Goal: Transaction & Acquisition: Purchase product/service

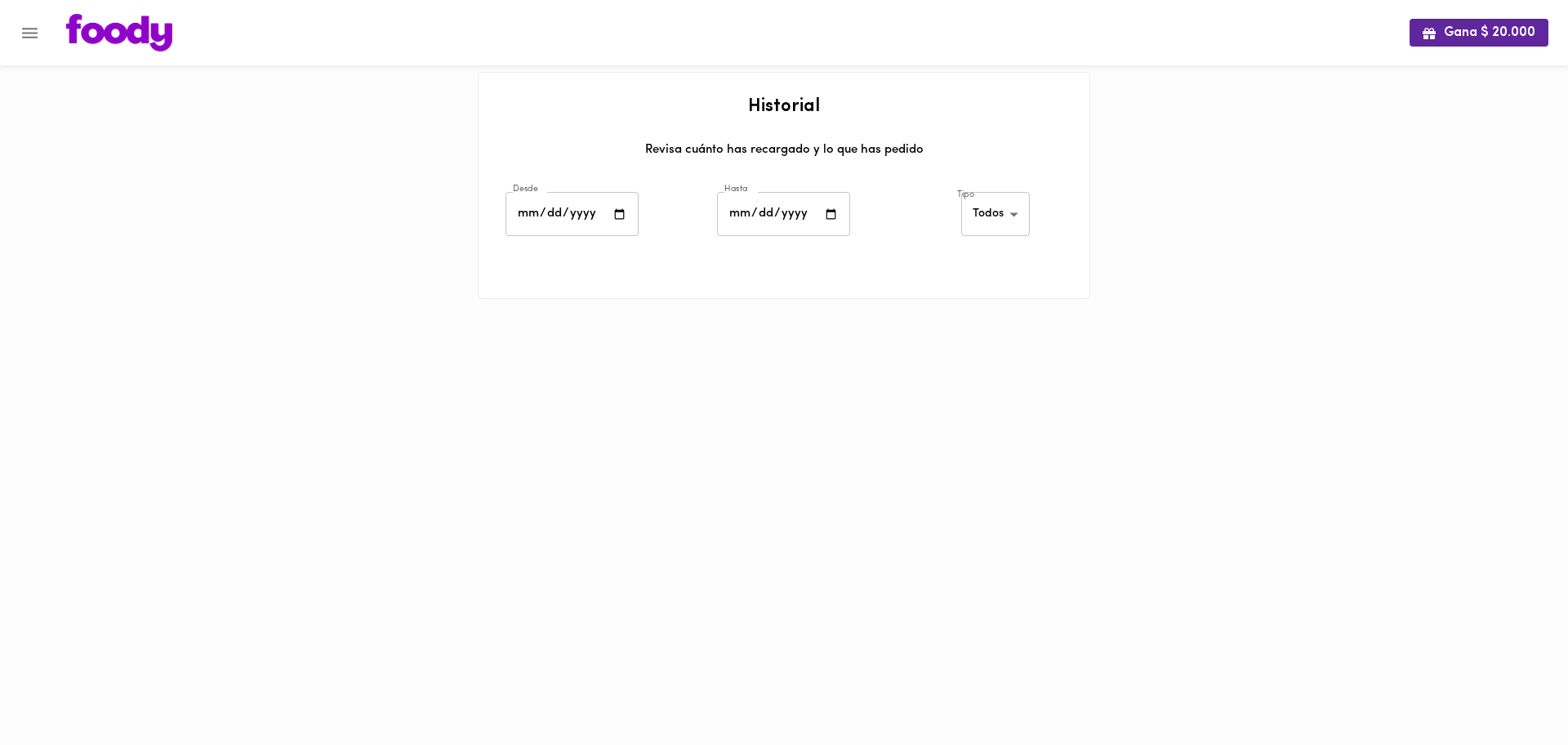
click at [116, 58] on div "Gana $ 20.000" at bounding box center [784, 32] width 1568 height 65
click at [141, 38] on img at bounding box center [118, 32] width 106 height 38
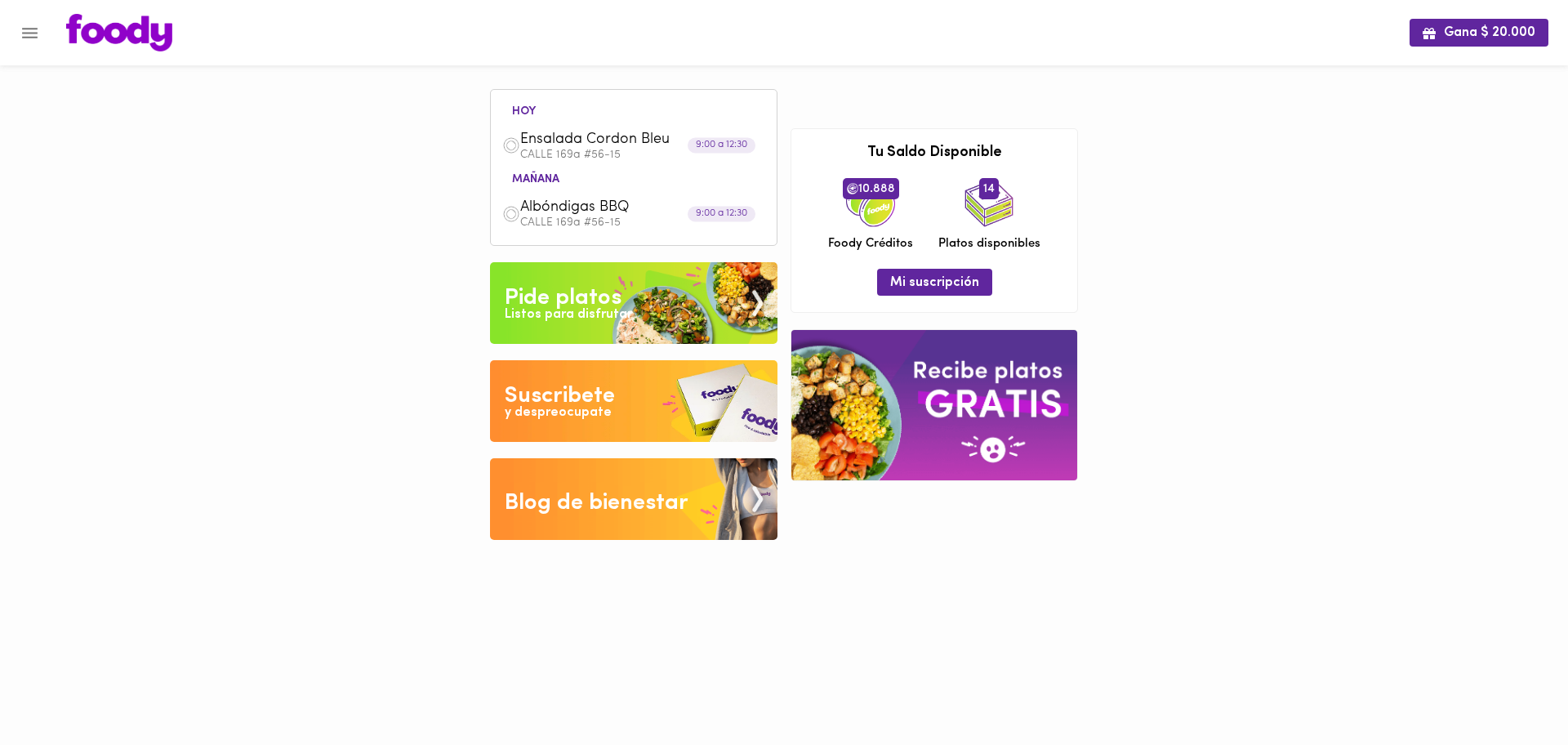
click at [911, 378] on img at bounding box center [934, 405] width 286 height 149
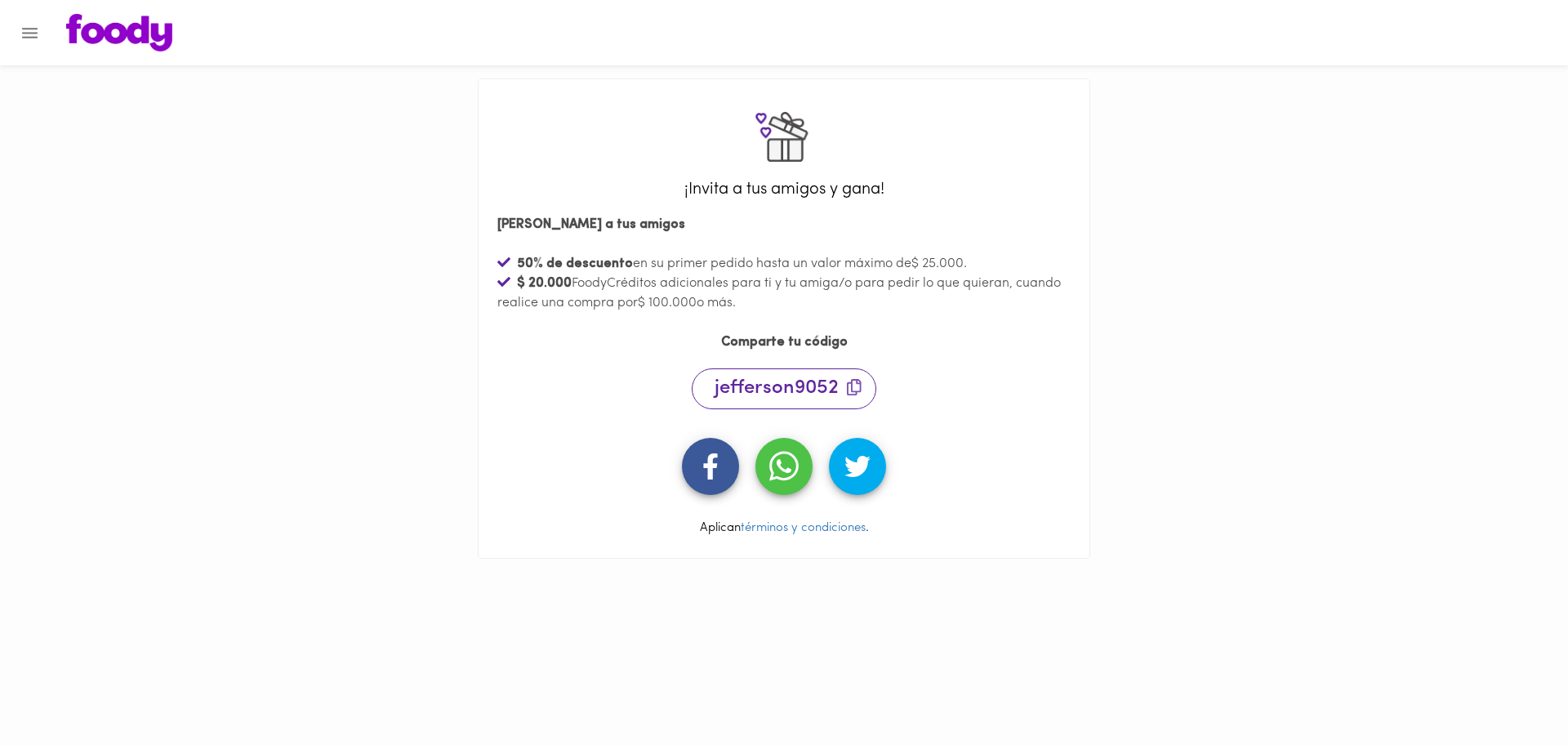
click at [113, 41] on img at bounding box center [118, 32] width 106 height 38
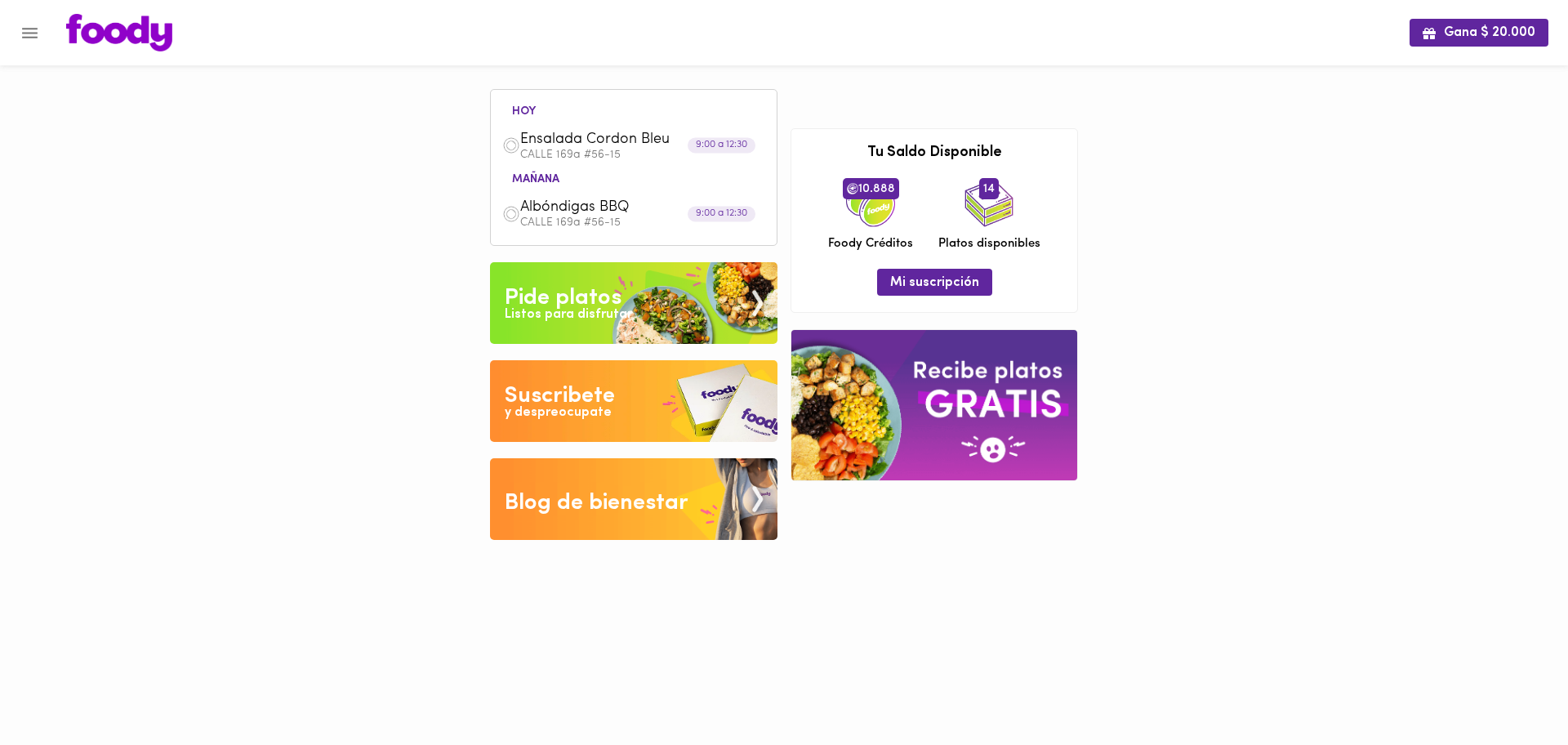
click at [622, 306] on div "Listos para disfrutar" at bounding box center [567, 314] width 127 height 18
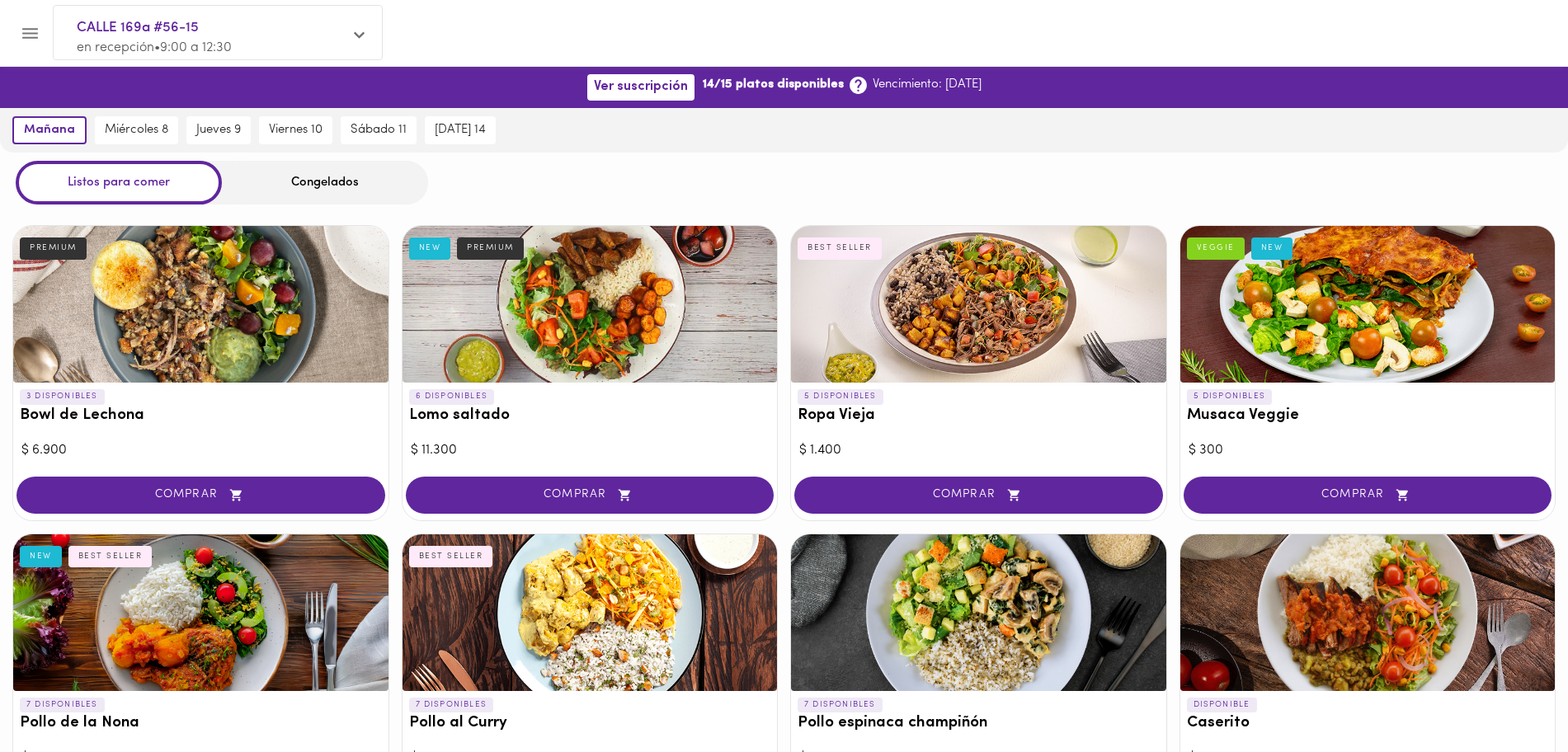
click at [295, 177] on div "Congelados" at bounding box center [324, 182] width 206 height 43
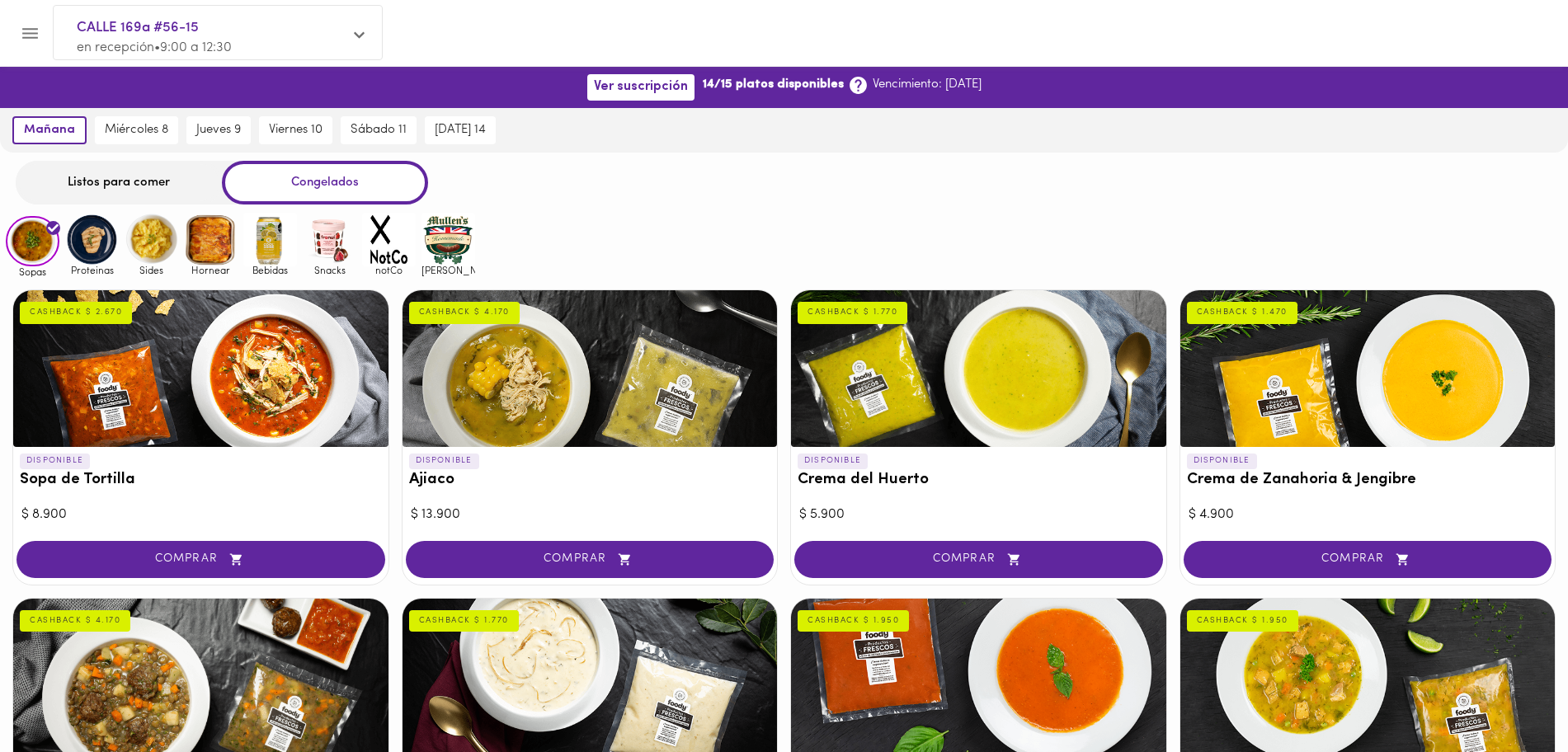
click at [97, 234] on img at bounding box center [92, 239] width 54 height 54
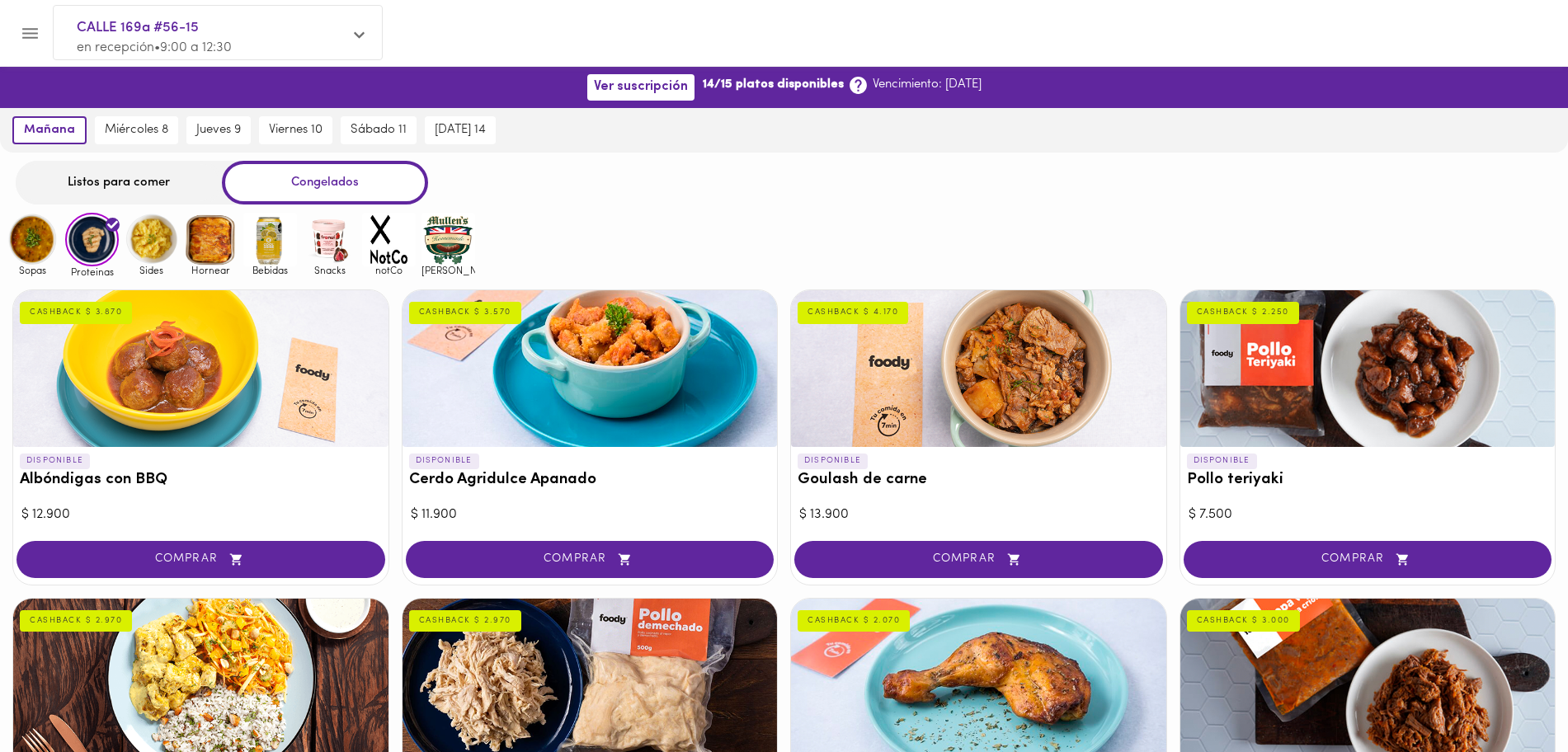
click at [257, 433] on div at bounding box center [201, 368] width 376 height 157
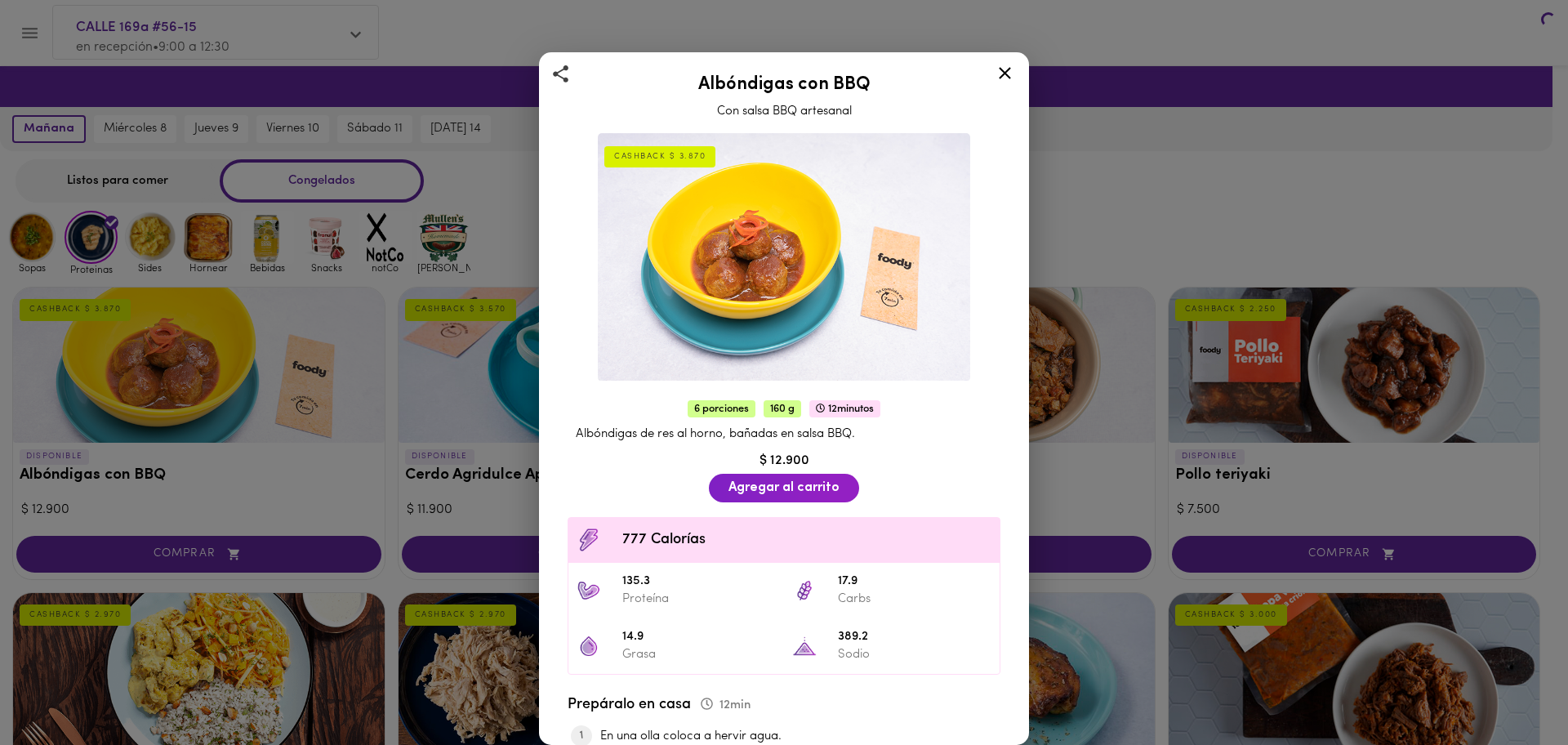
click at [254, 429] on div "Albóndigas con BBQ Con salsa BBQ artesanal CASHBACK $ 3.870 6 porciones 160 g 1…" at bounding box center [784, 372] width 1568 height 745
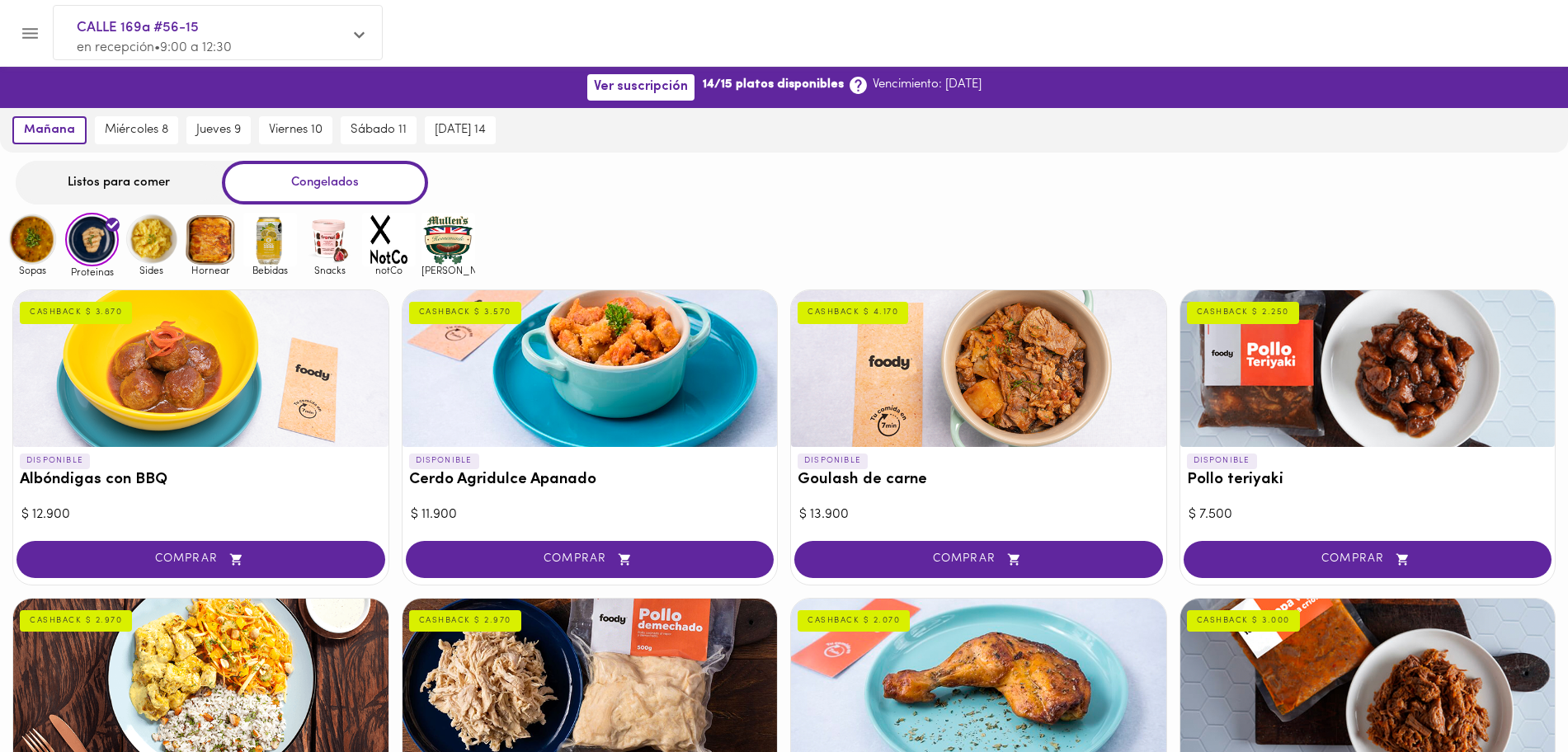
click at [311, 444] on div at bounding box center [201, 368] width 376 height 157
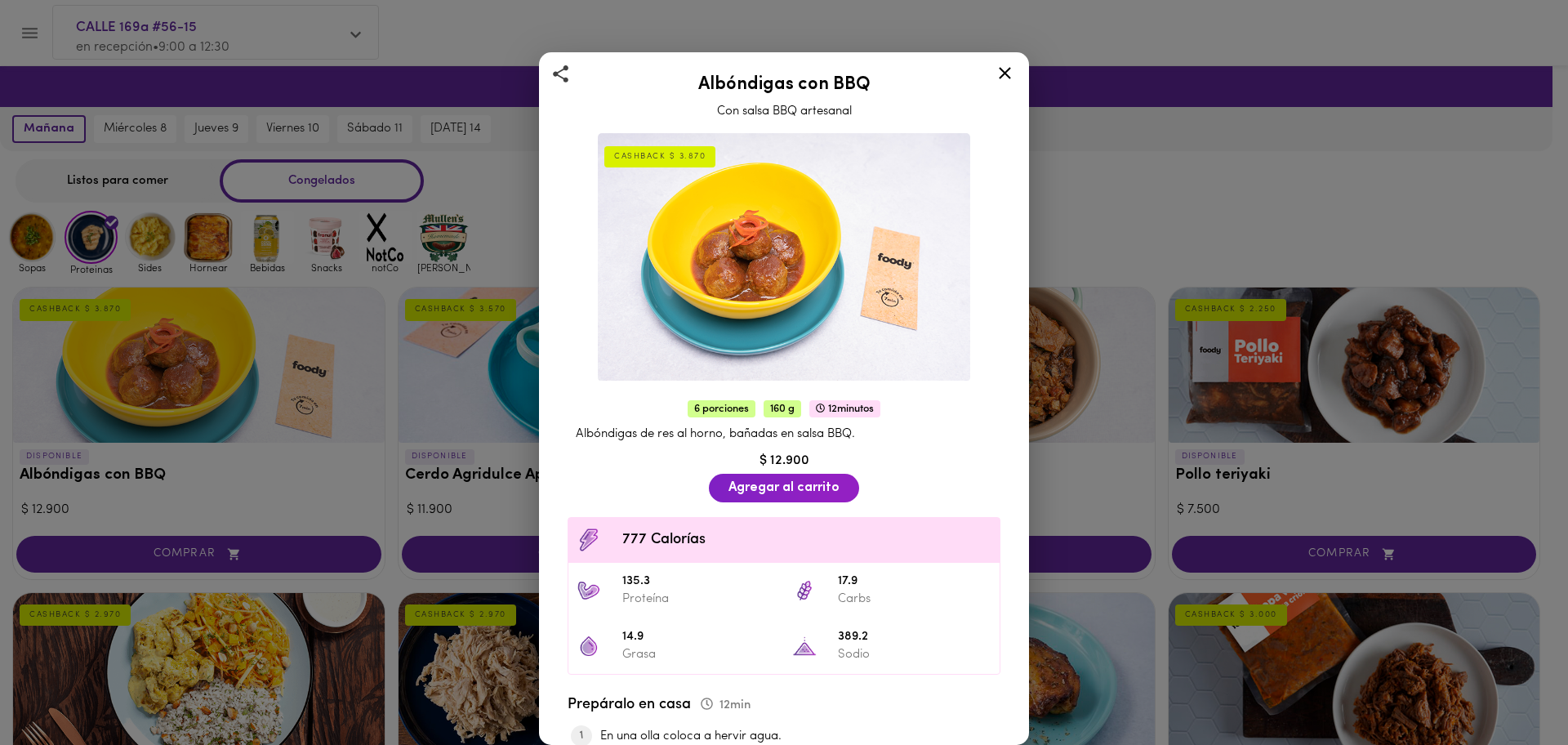
click at [1195, 175] on div "Albóndigas con BBQ Con salsa BBQ artesanal CASHBACK $ 3.870 6 porciones 160 g 1…" at bounding box center [784, 372] width 1568 height 745
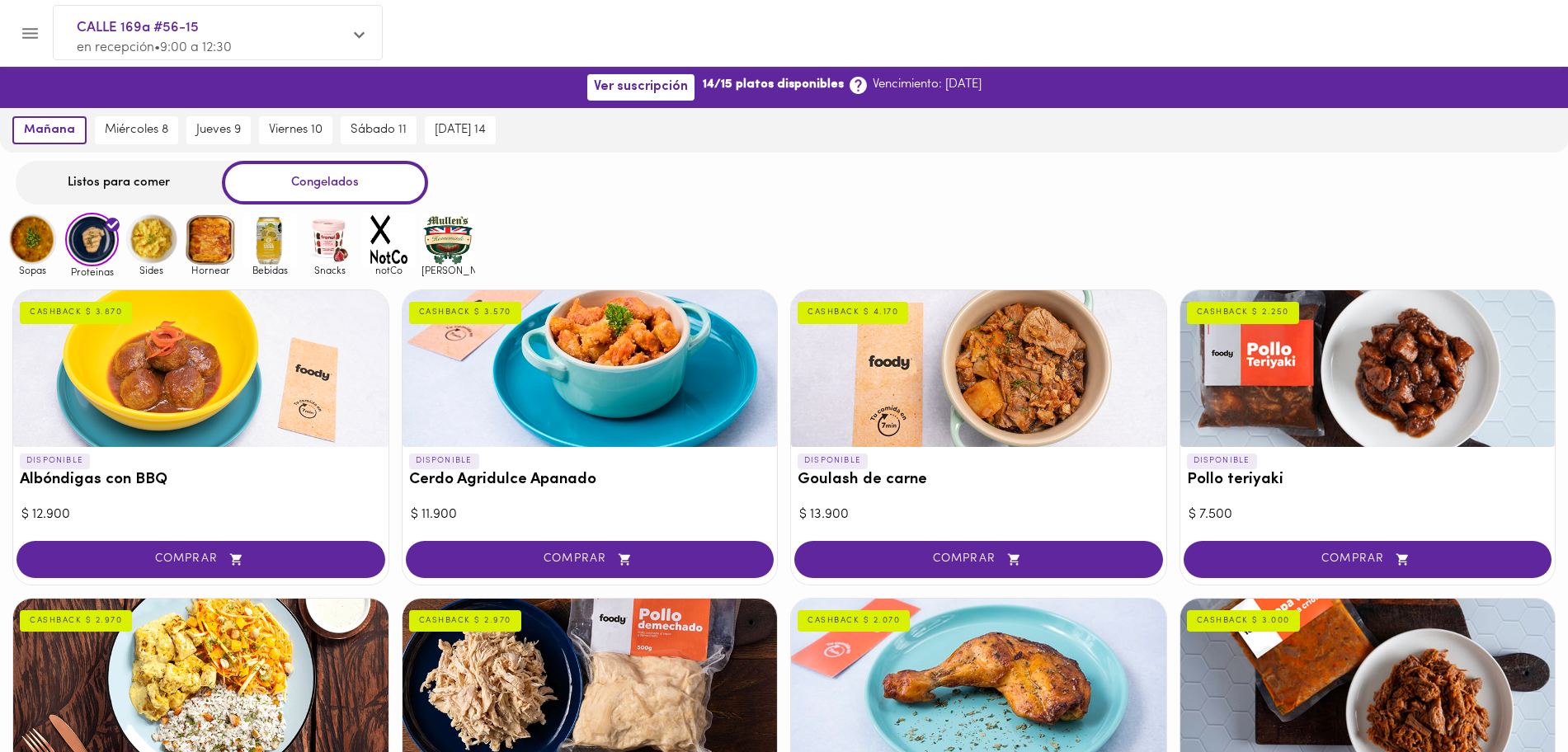
click at [1334, 390] on div at bounding box center [1368, 368] width 376 height 157
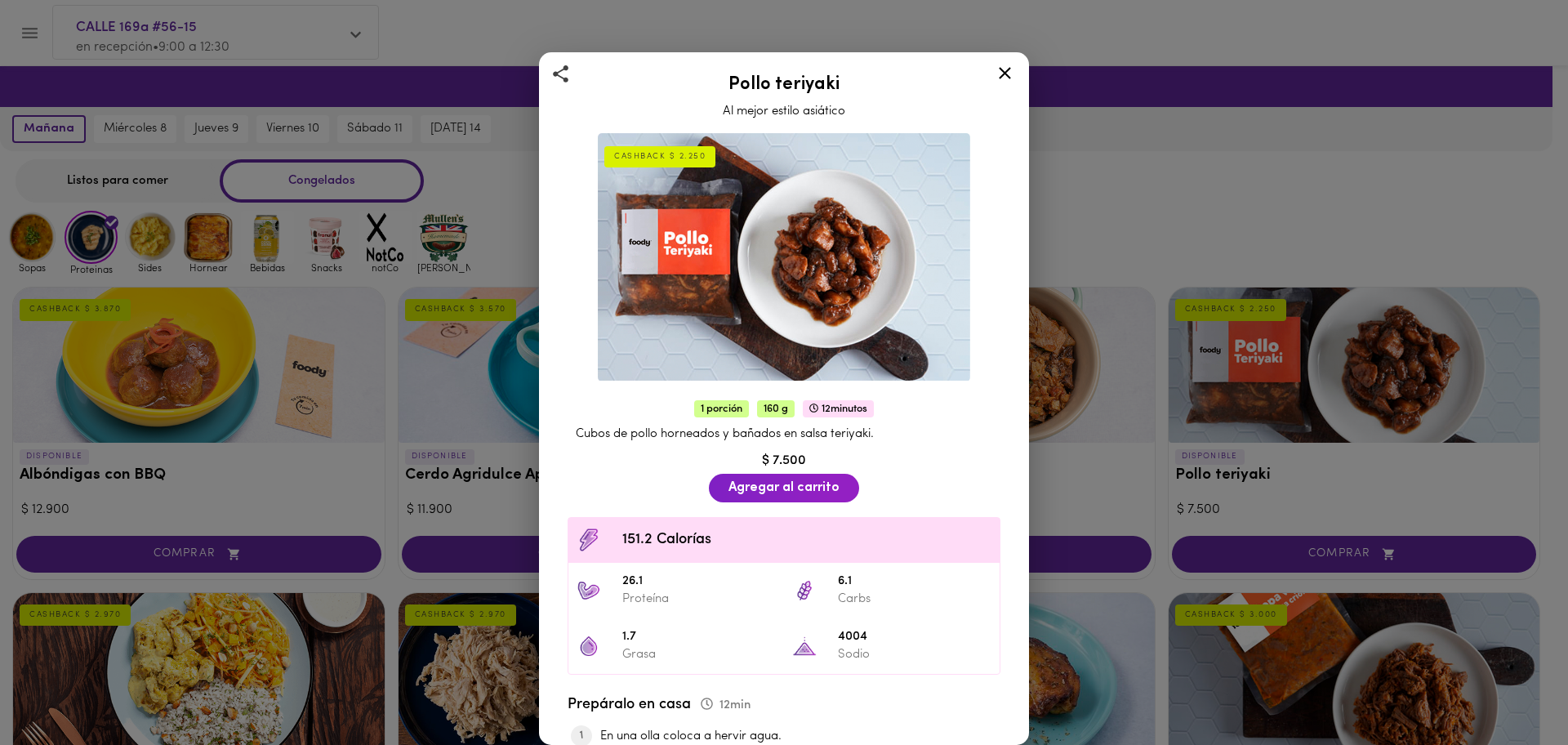
click at [1187, 196] on div "Pollo teriyaki Al mejor estilo asiático CASHBACK $ 2.250 1 porción 160 g 12 min…" at bounding box center [784, 372] width 1568 height 745
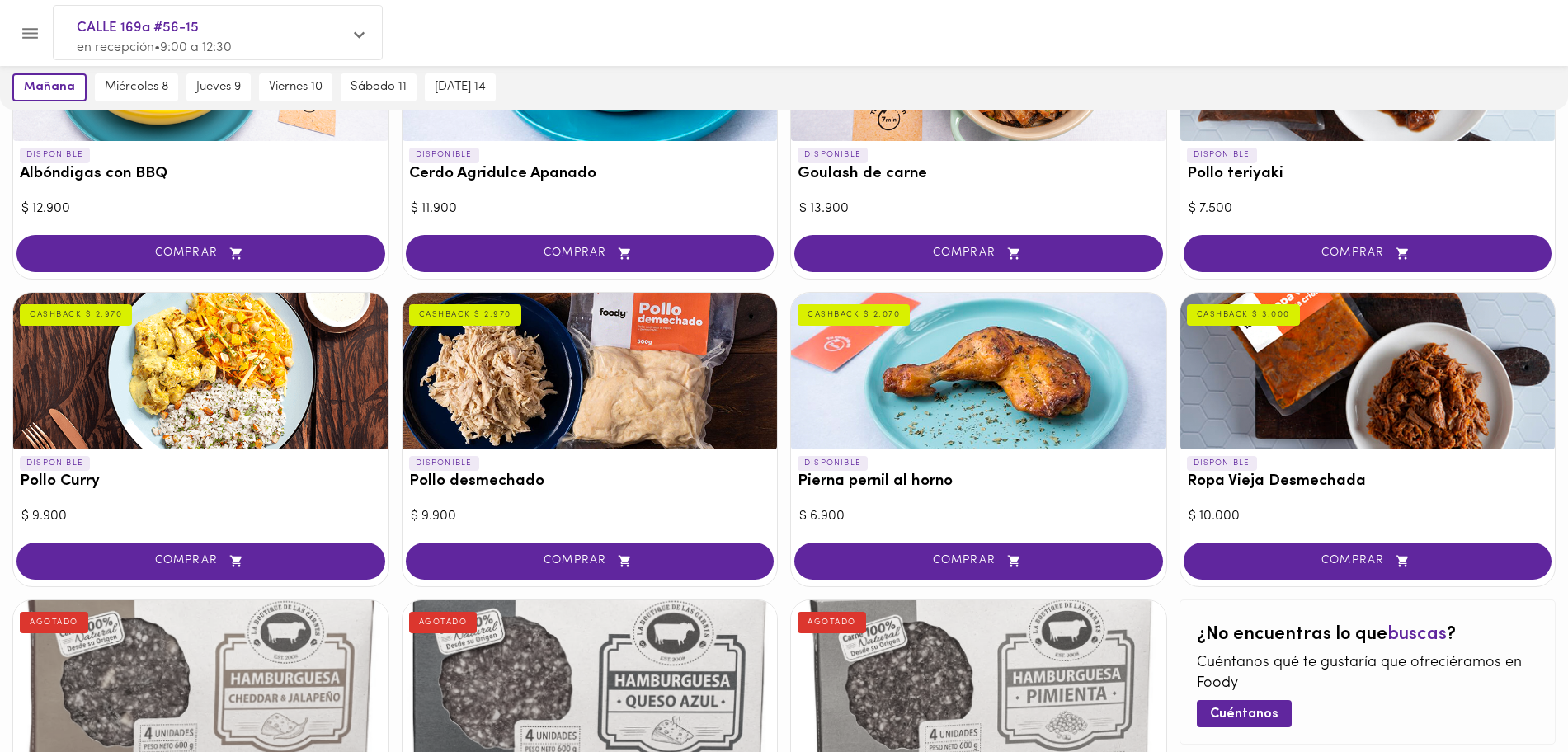
scroll to position [309, 0]
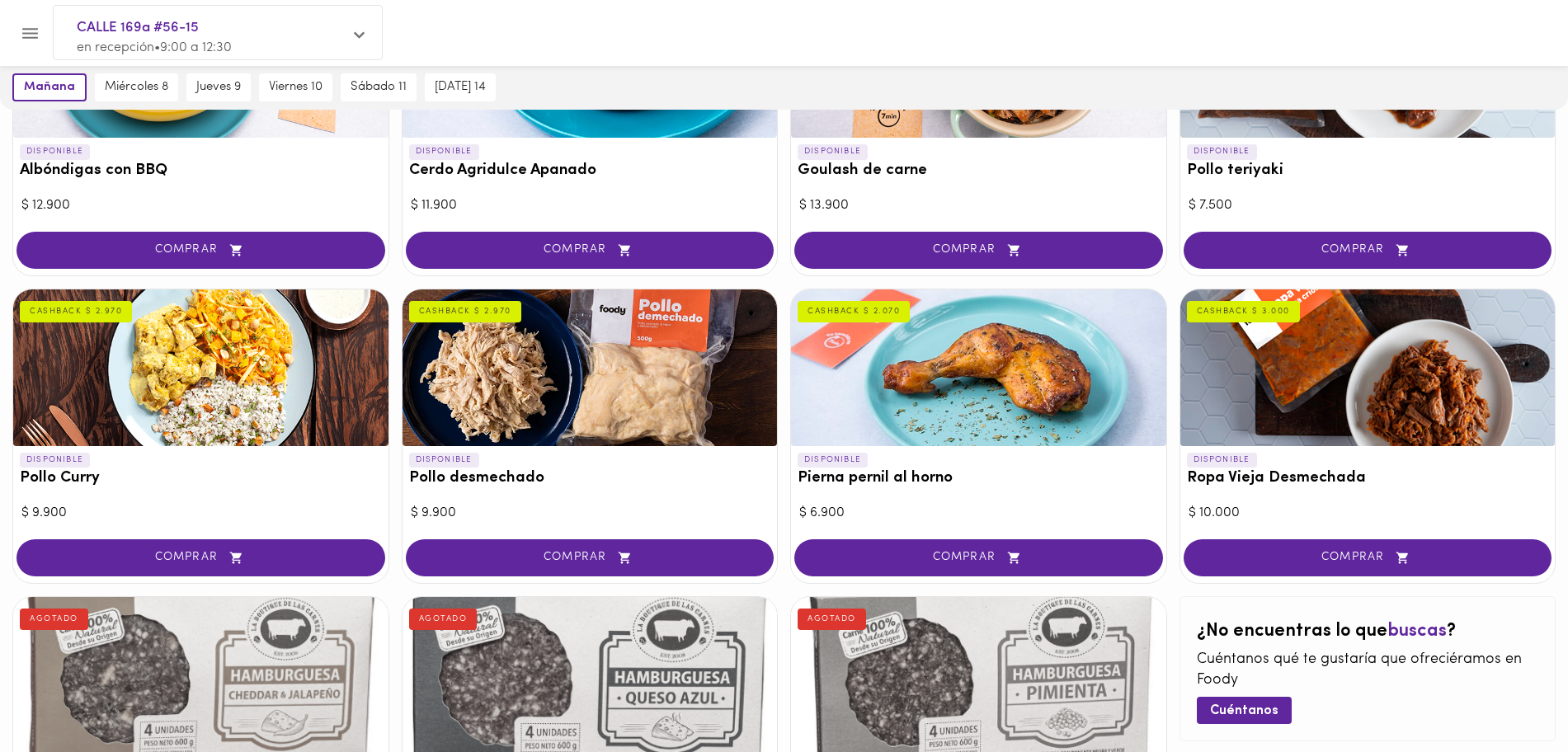
click at [228, 416] on div at bounding box center [201, 368] width 376 height 157
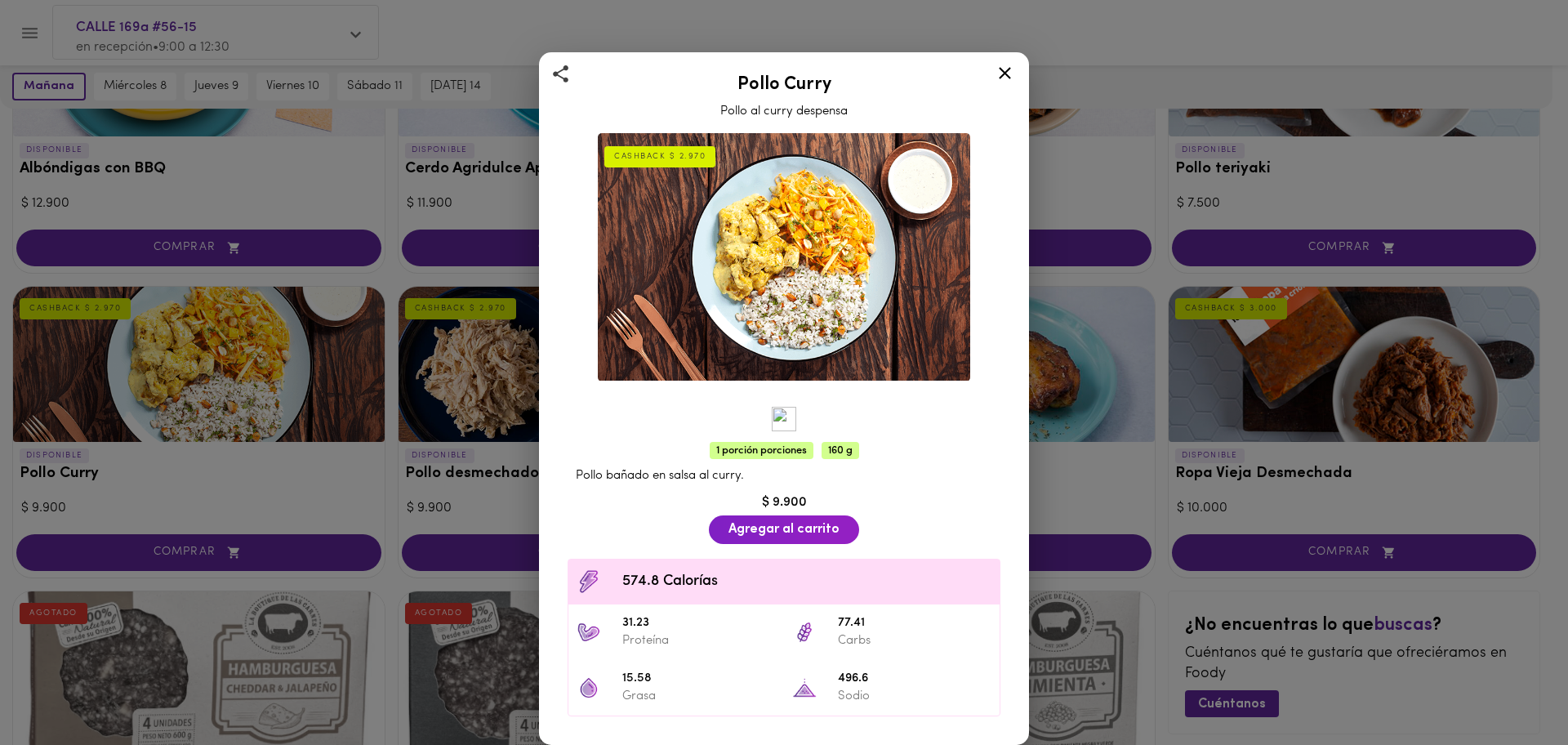
click at [1156, 288] on div "Pollo Curry Pollo al curry despensa CASHBACK $ 2.970 1 porción porciones 160 g …" at bounding box center [784, 372] width 1568 height 745
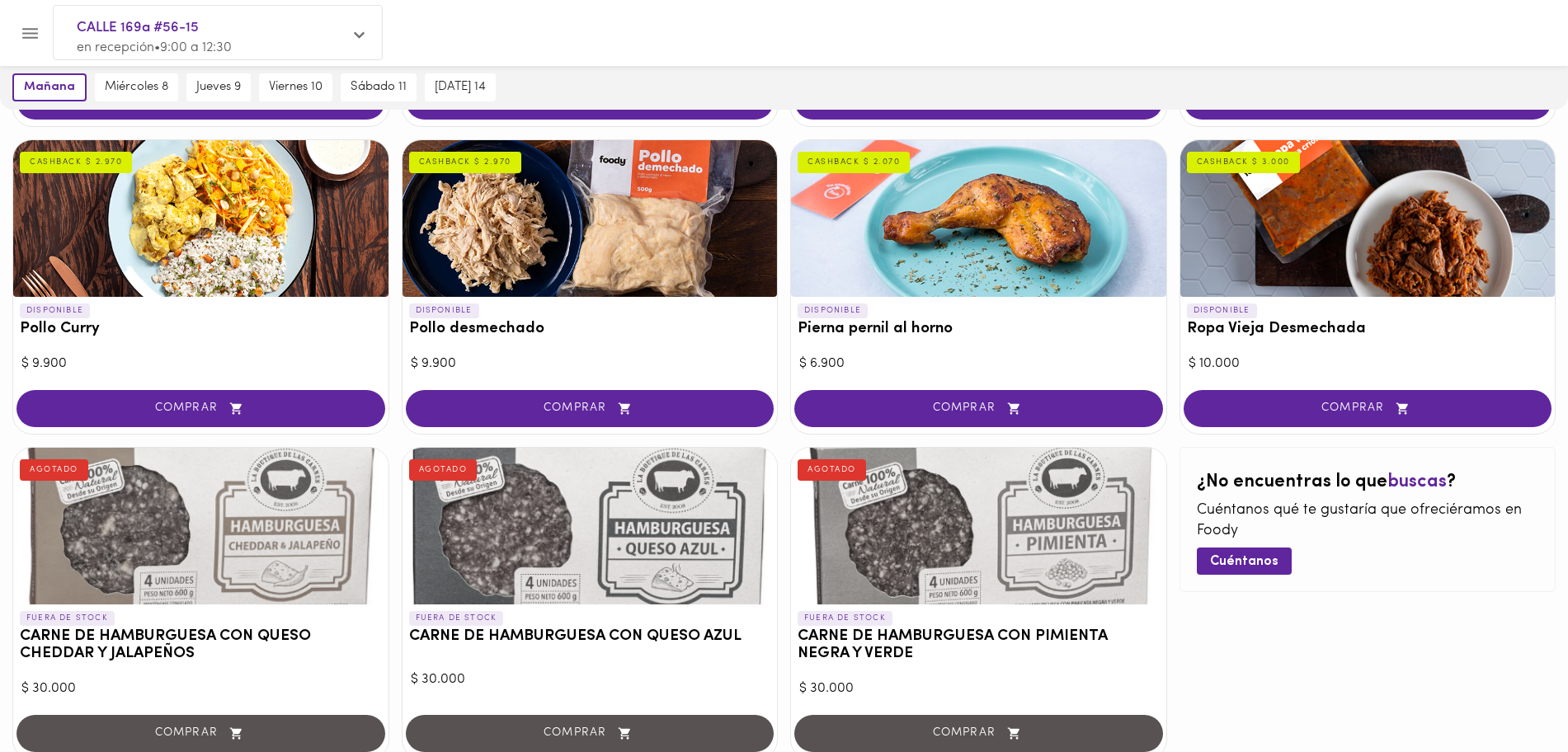
scroll to position [354, 0]
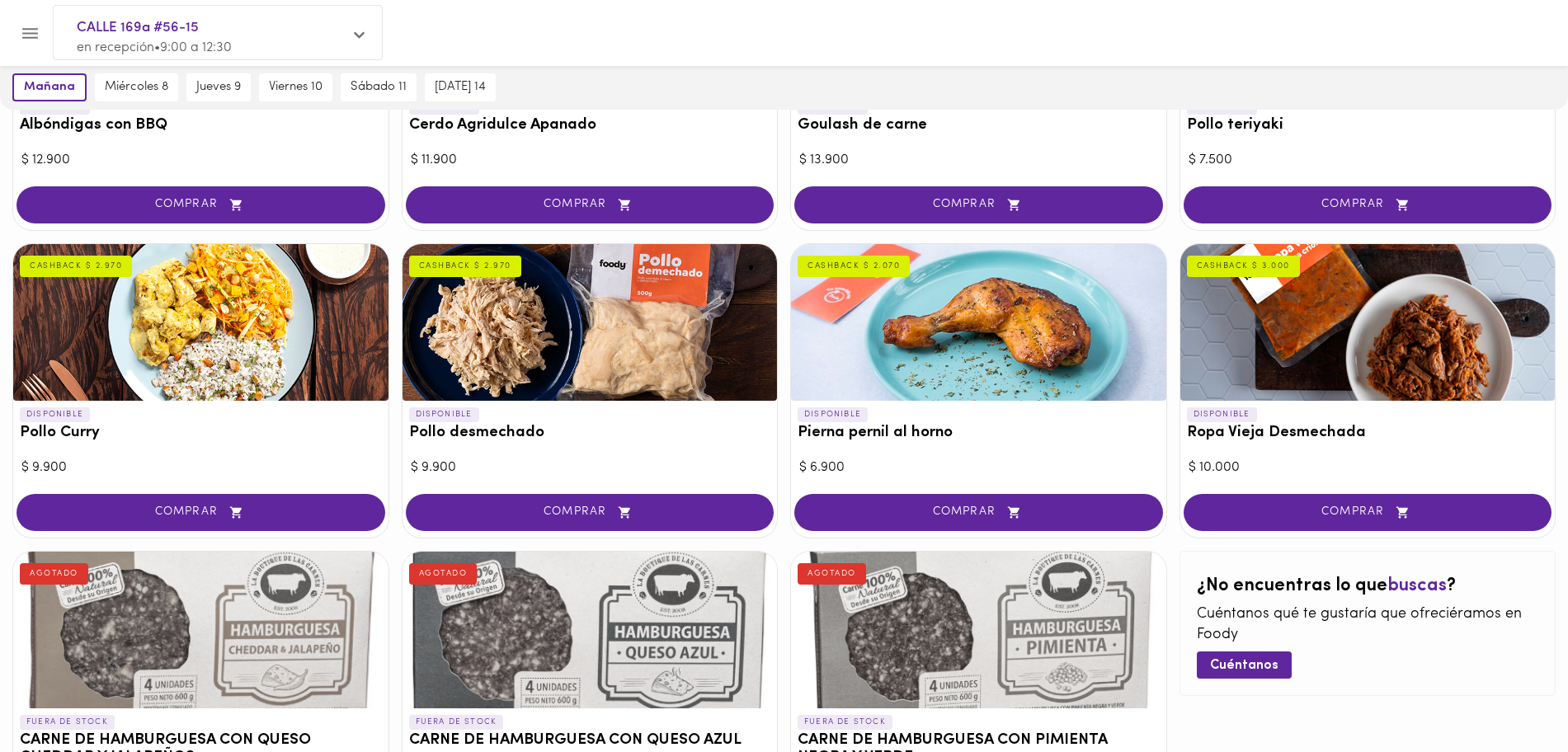
click at [1098, 340] on div at bounding box center [979, 322] width 376 height 157
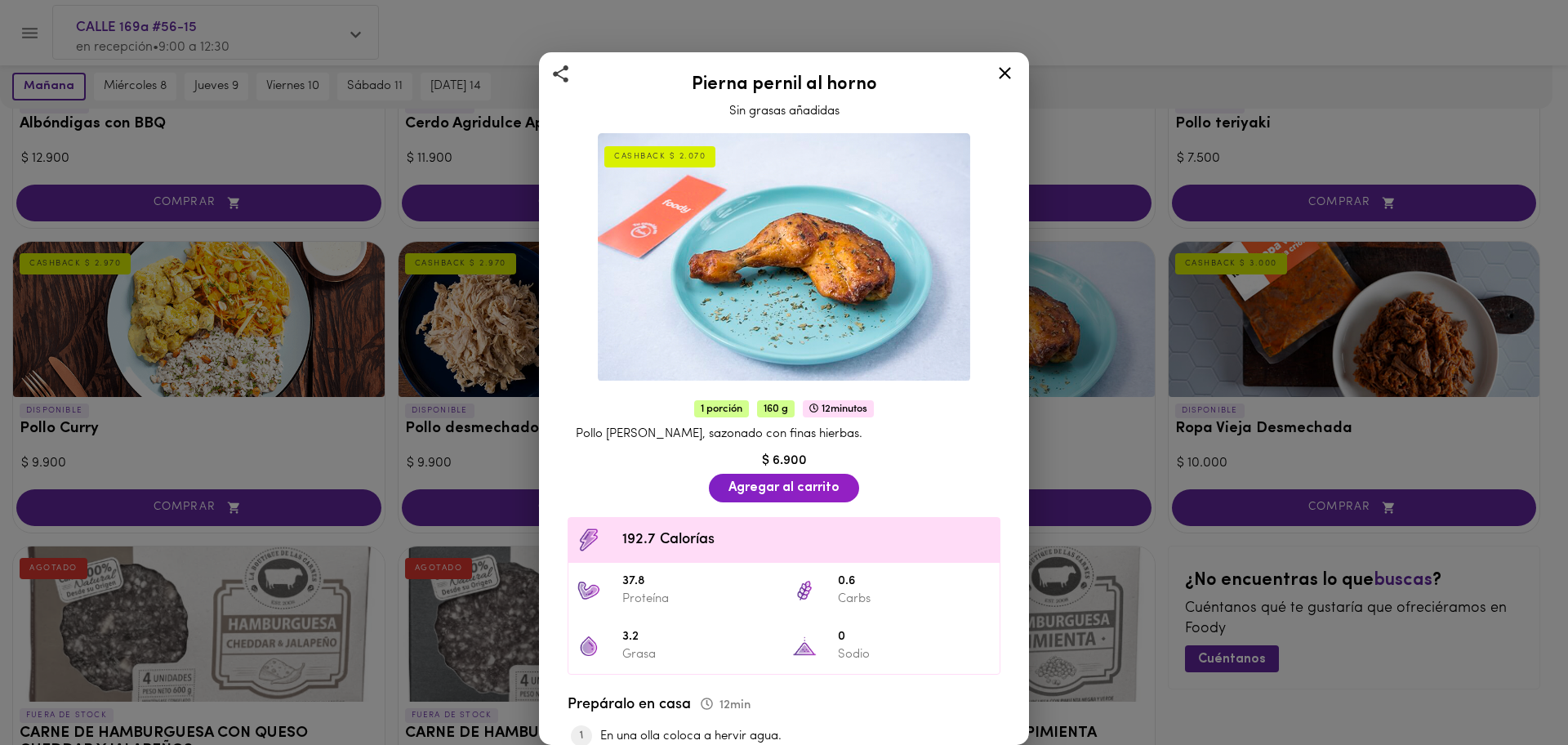
click at [1007, 70] on icon at bounding box center [1005, 73] width 12 height 12
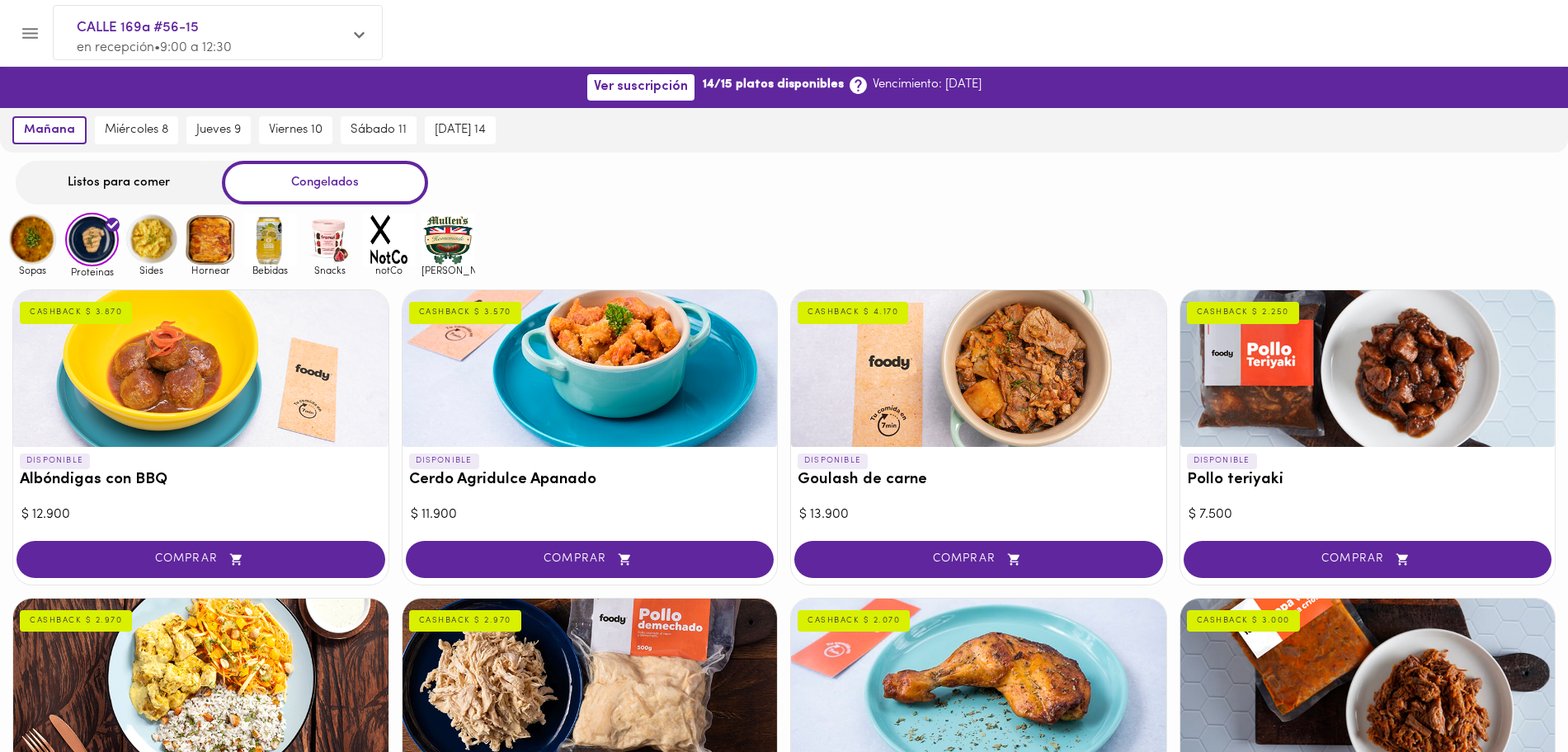
click at [452, 245] on img at bounding box center [448, 239] width 54 height 54
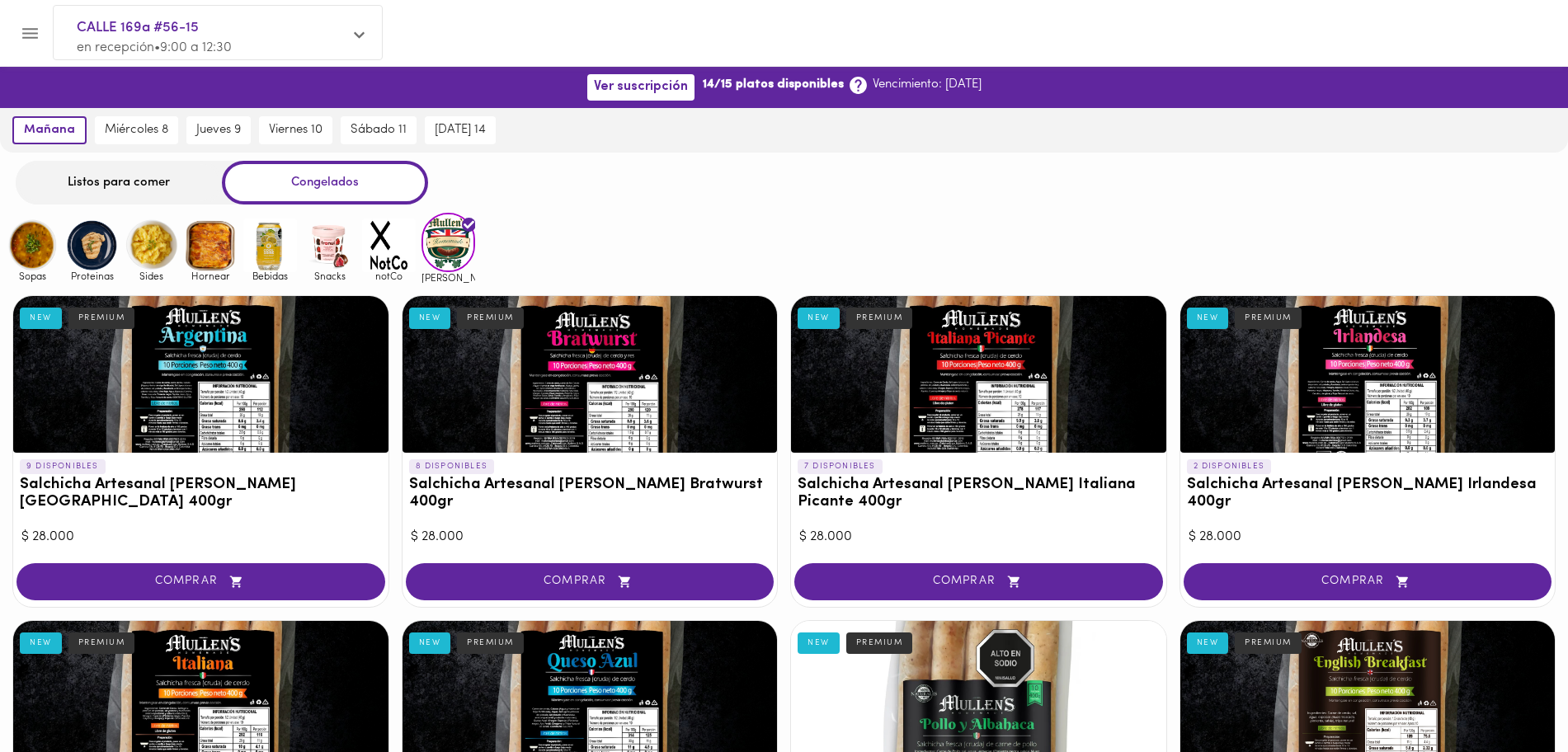
click at [415, 238] on img at bounding box center [389, 245] width 54 height 54
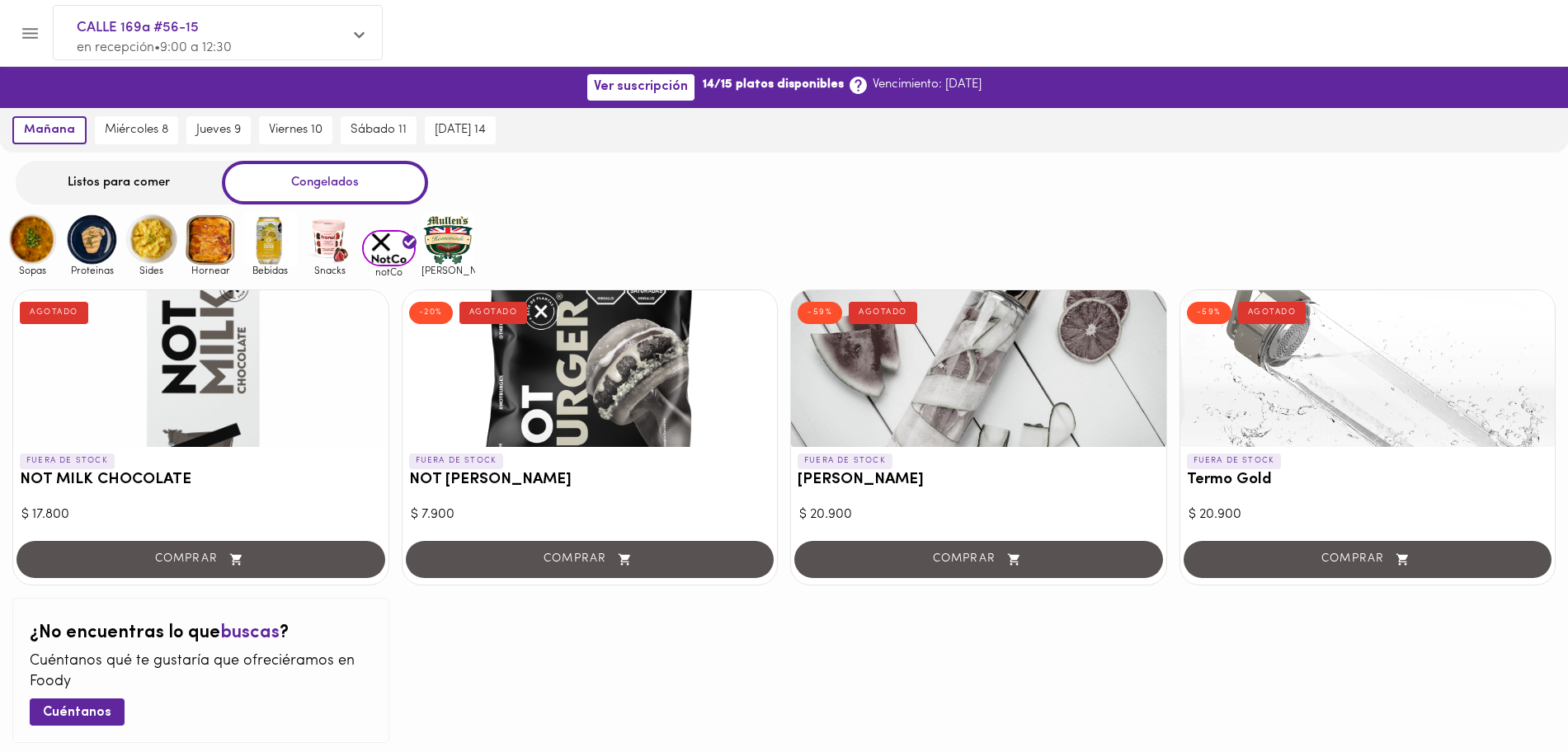
click at [338, 260] on img at bounding box center [330, 239] width 54 height 54
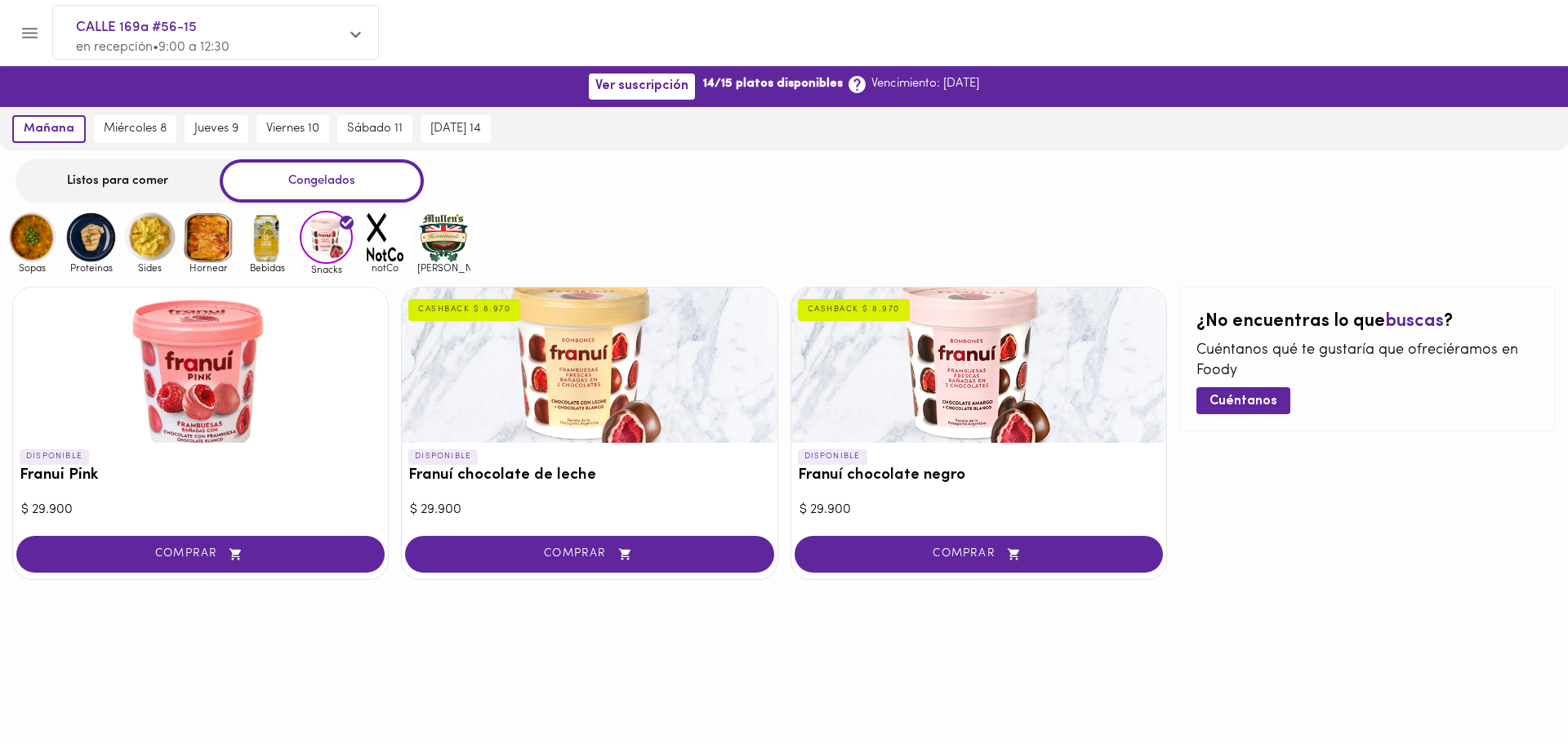
click at [223, 254] on img at bounding box center [209, 237] width 53 height 54
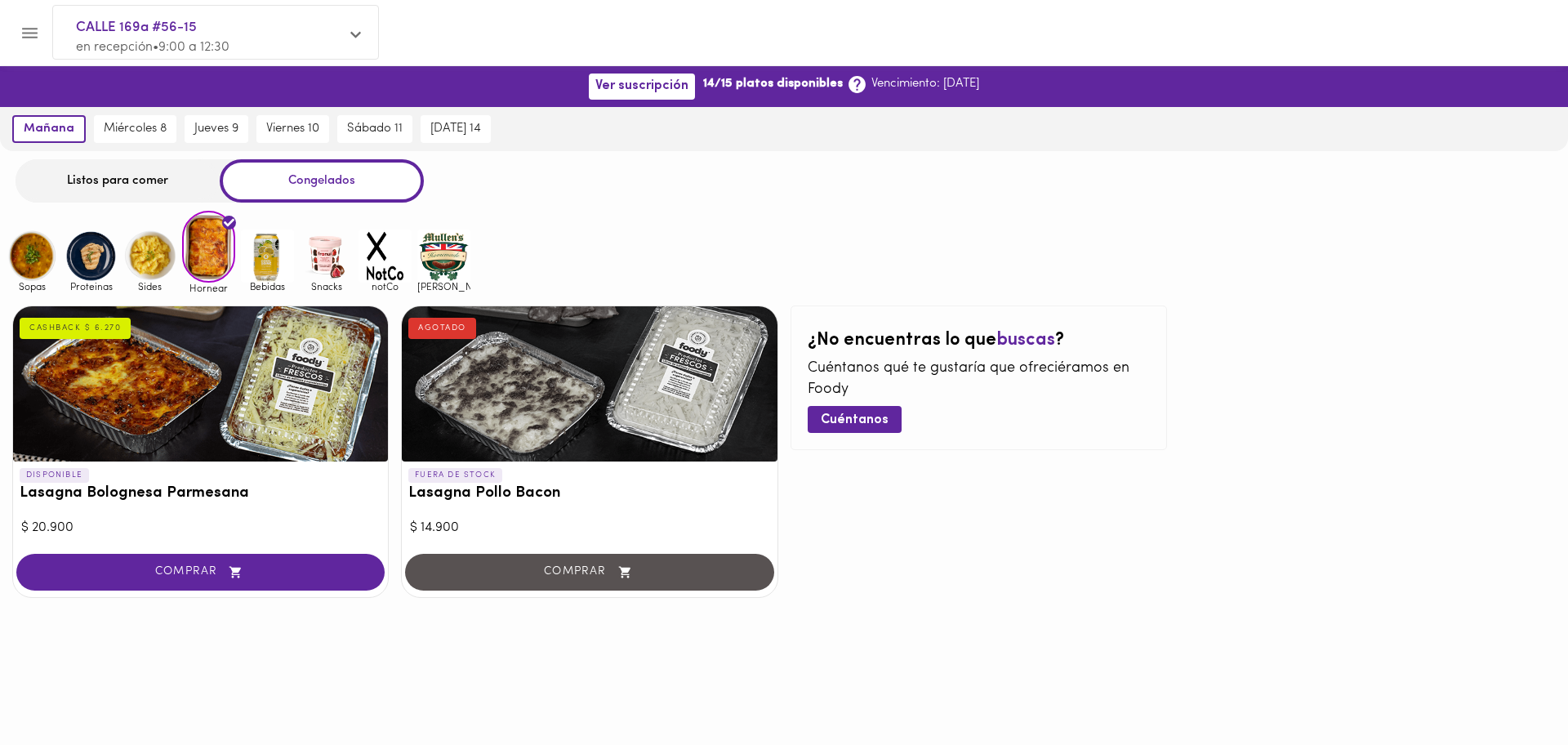
click at [169, 257] on img at bounding box center [150, 256] width 53 height 54
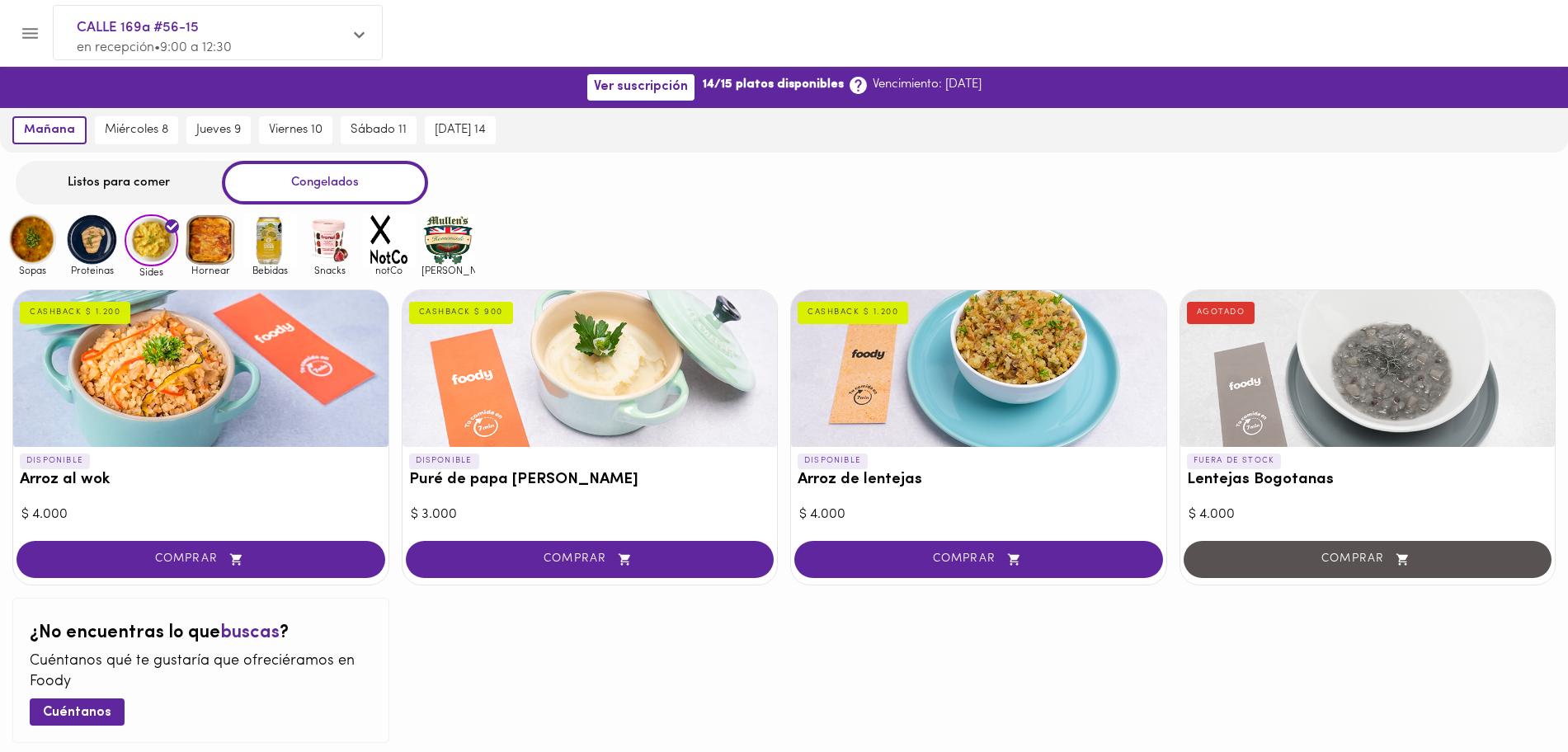
click at [106, 260] on img at bounding box center [92, 239] width 54 height 54
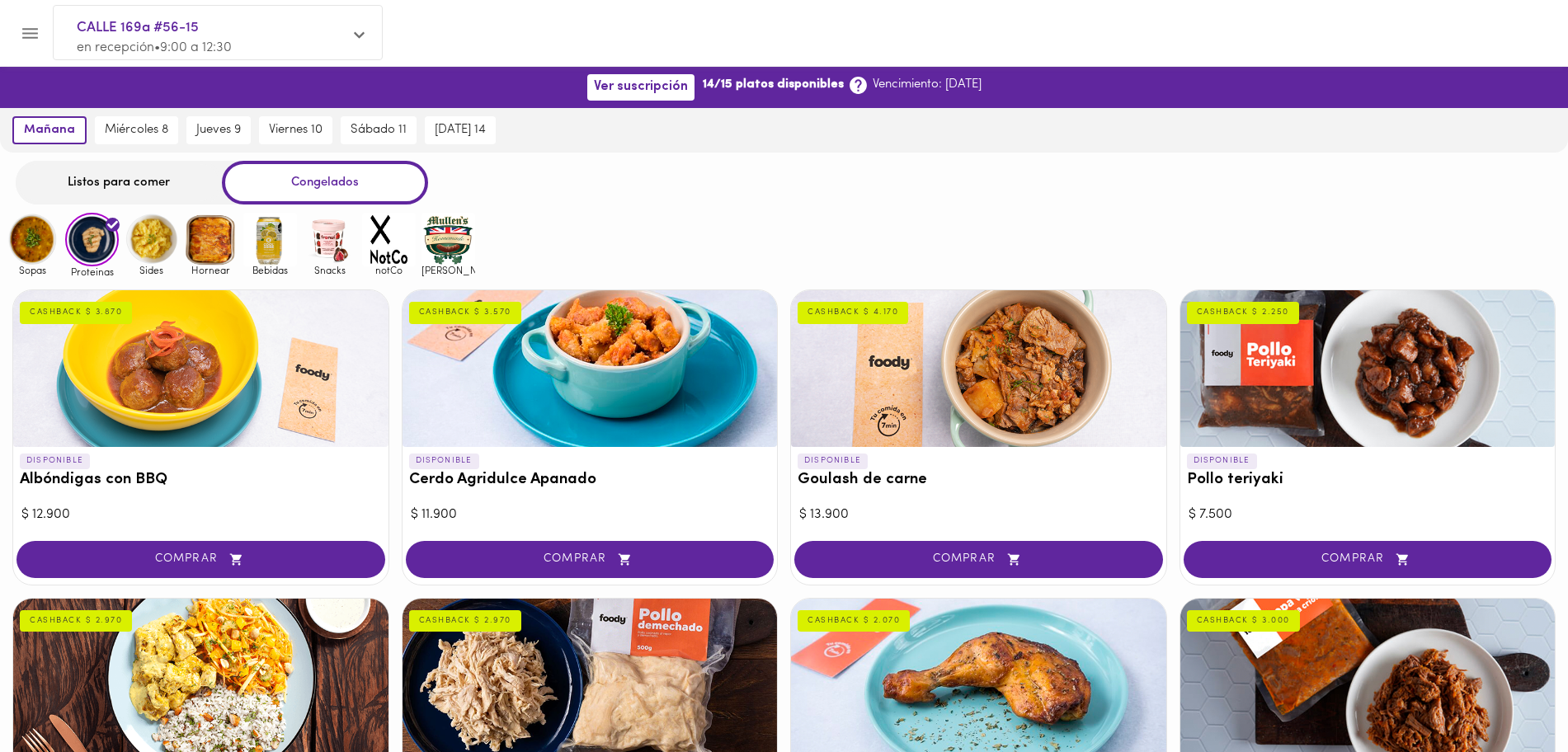
click at [30, 264] on img at bounding box center [33, 239] width 54 height 54
